Goal: Navigation & Orientation: Understand site structure

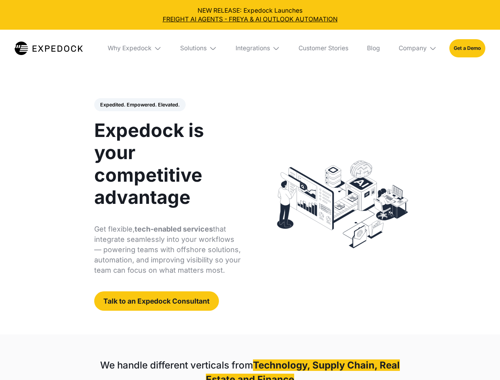
select select
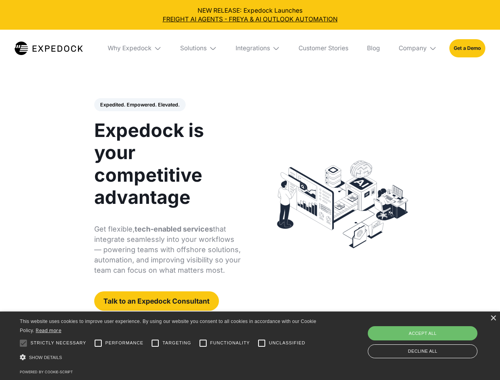
click at [250, 48] on div "Integrations" at bounding box center [253, 48] width 34 height 8
click at [135, 48] on div "Why Expedock" at bounding box center [123, 48] width 44 height 8
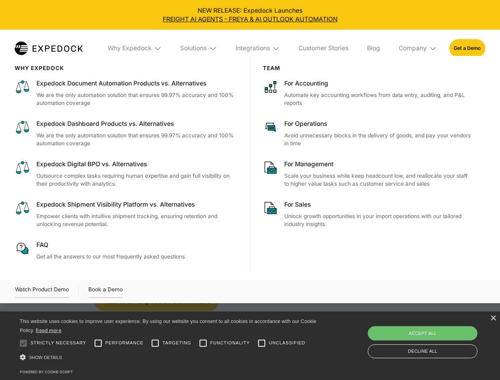
click at [199, 48] on div "Solutions" at bounding box center [193, 48] width 27 height 8
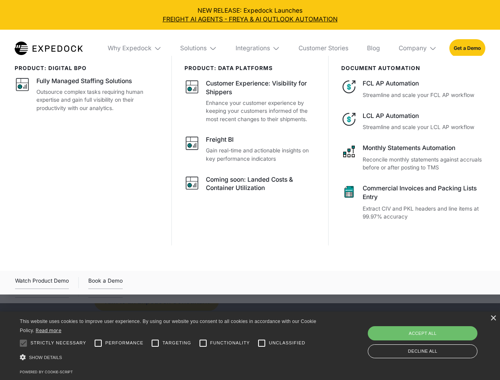
click at [258, 48] on div "Integrations" at bounding box center [253, 48] width 34 height 8
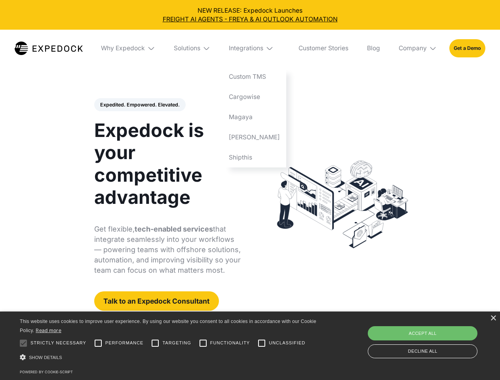
click at [418, 48] on div "Company" at bounding box center [413, 48] width 28 height 8
click at [139, 105] on div "Expedited. Empowered. Elevated. Automate Freight Document Extraction at 99.97% …" at bounding box center [167, 204] width 147 height 213
click at [23, 343] on div at bounding box center [23, 343] width 16 height 16
click at [98, 343] on input "Performance" at bounding box center [98, 343] width 16 height 16
checkbox input "true"
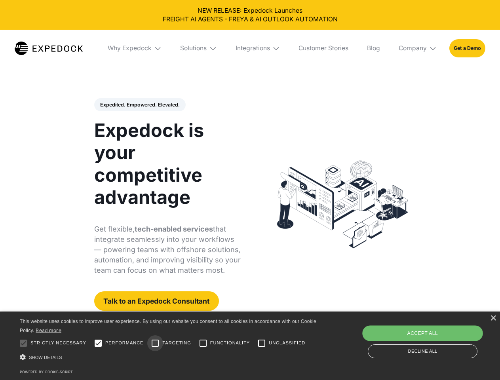
click at [155, 343] on input "Targeting" at bounding box center [155, 343] width 16 height 16
checkbox input "true"
click at [203, 343] on input "Functionality" at bounding box center [203, 343] width 16 height 16
checkbox input "true"
